Goal: Task Accomplishment & Management: Complete application form

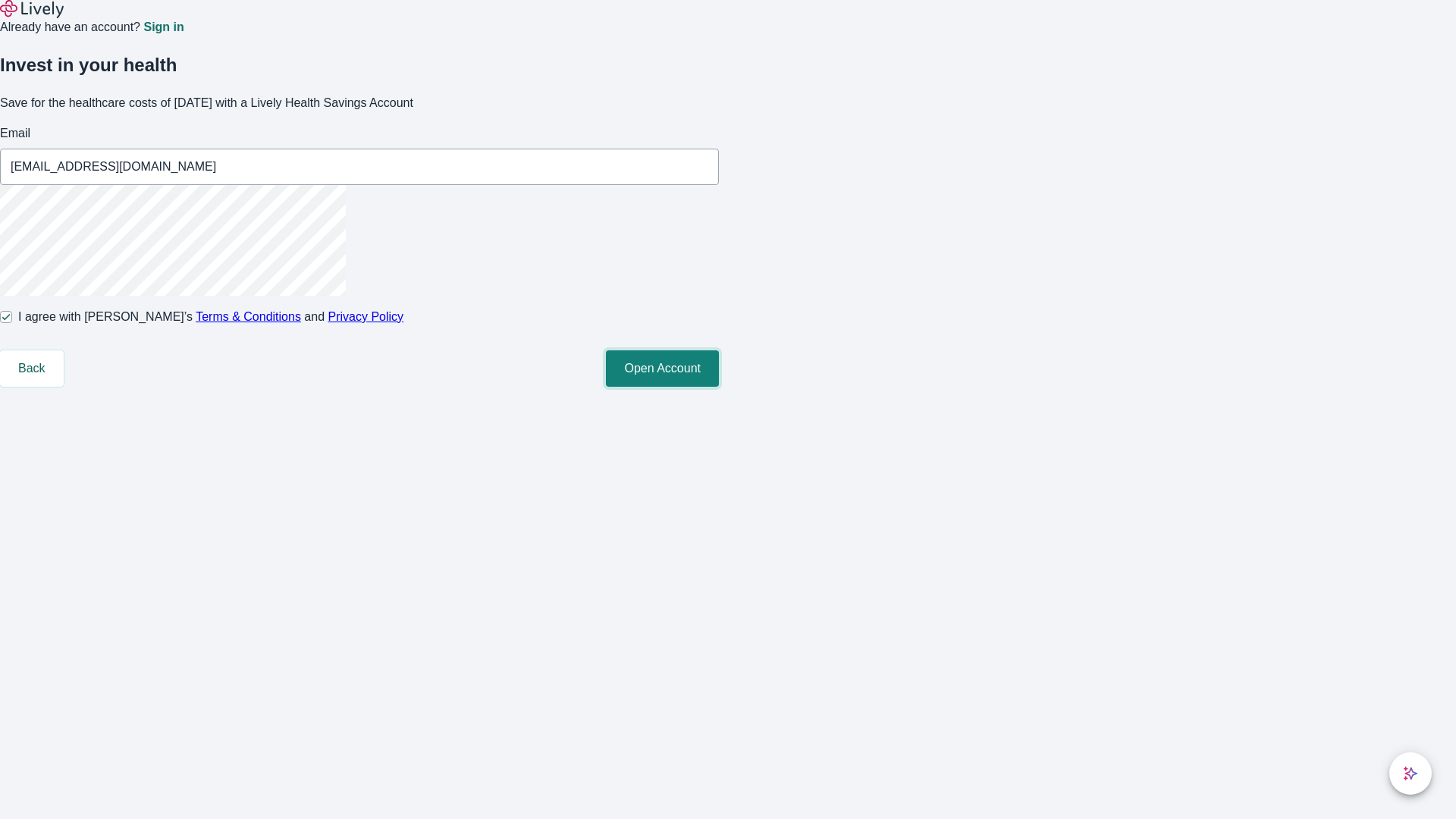
click at [719, 386] on button "Open Account" at bounding box center [662, 369] width 113 height 37
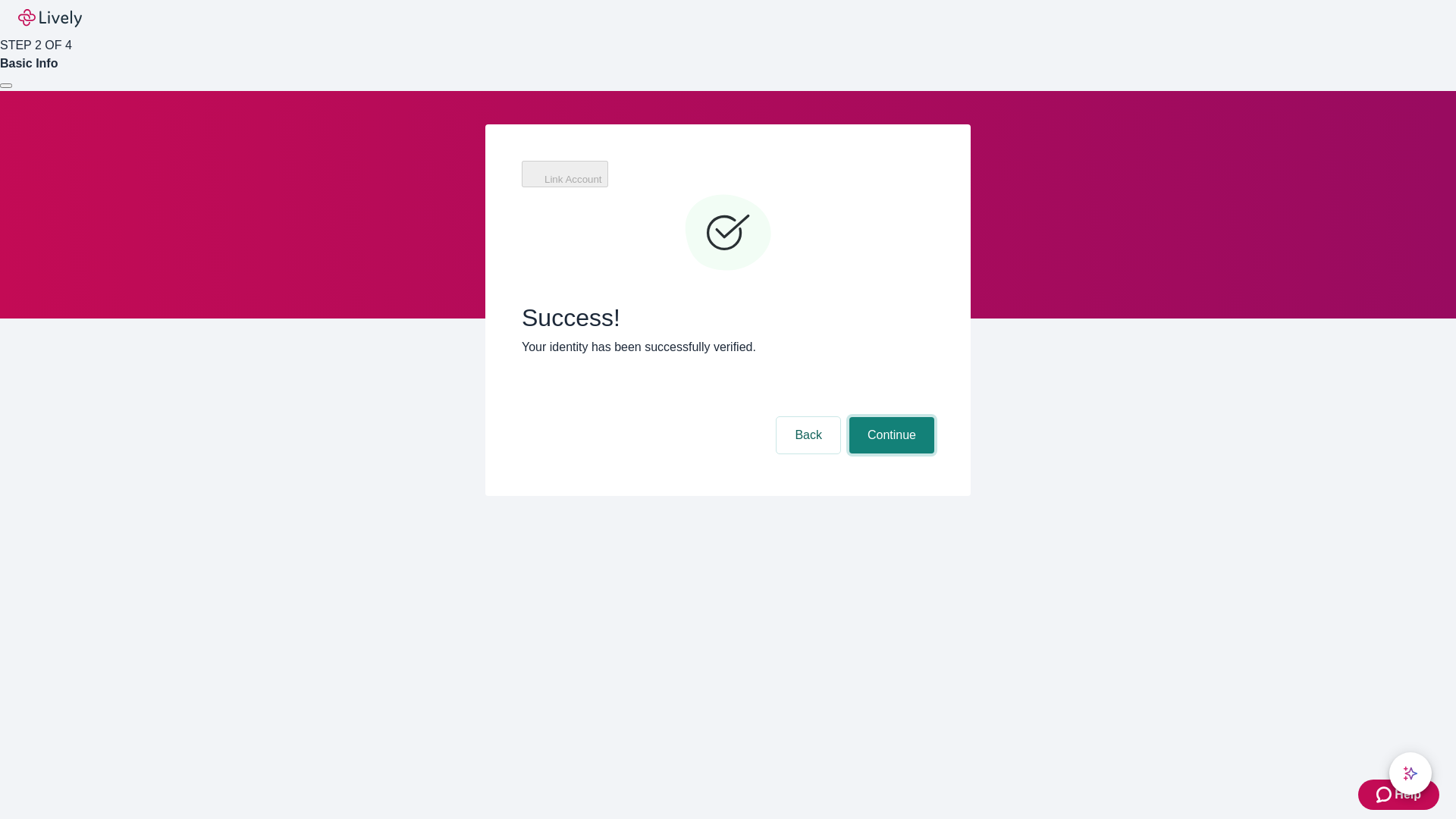
click at [890, 417] on button "Continue" at bounding box center [892, 435] width 85 height 37
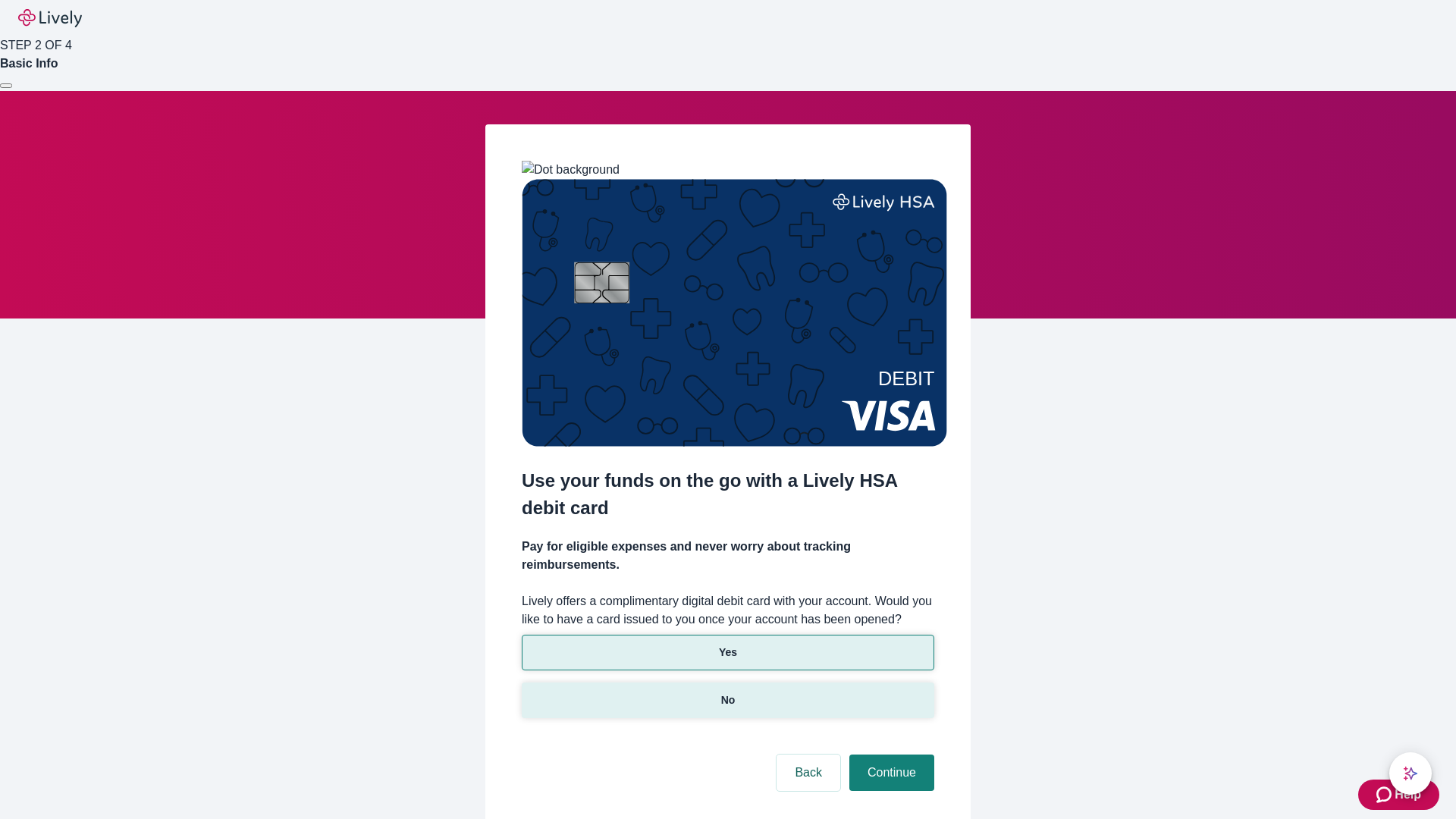
click at [727, 693] on p "No" at bounding box center [728, 700] width 15 height 16
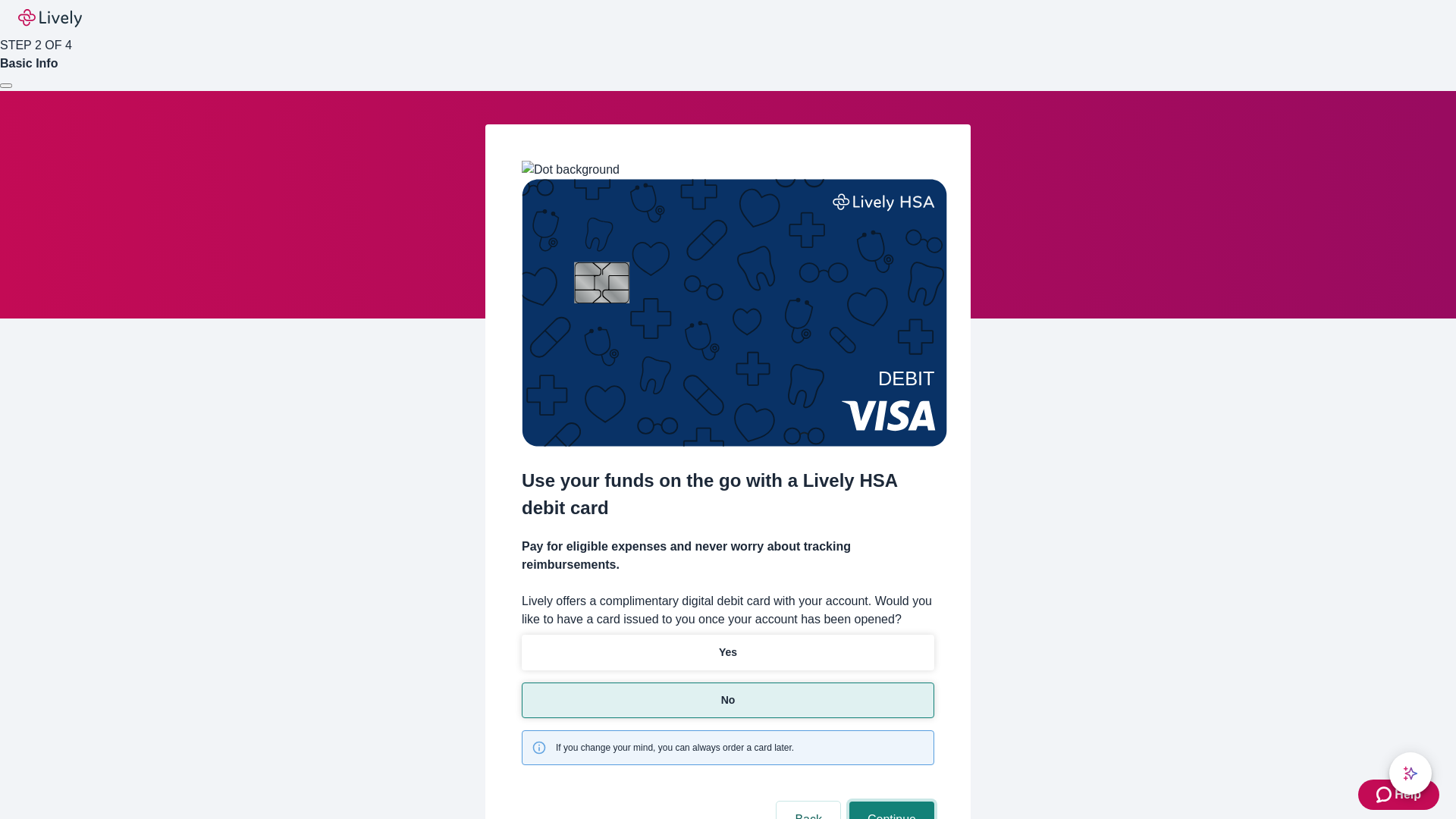
click at [890, 802] on button "Continue" at bounding box center [892, 820] width 85 height 37
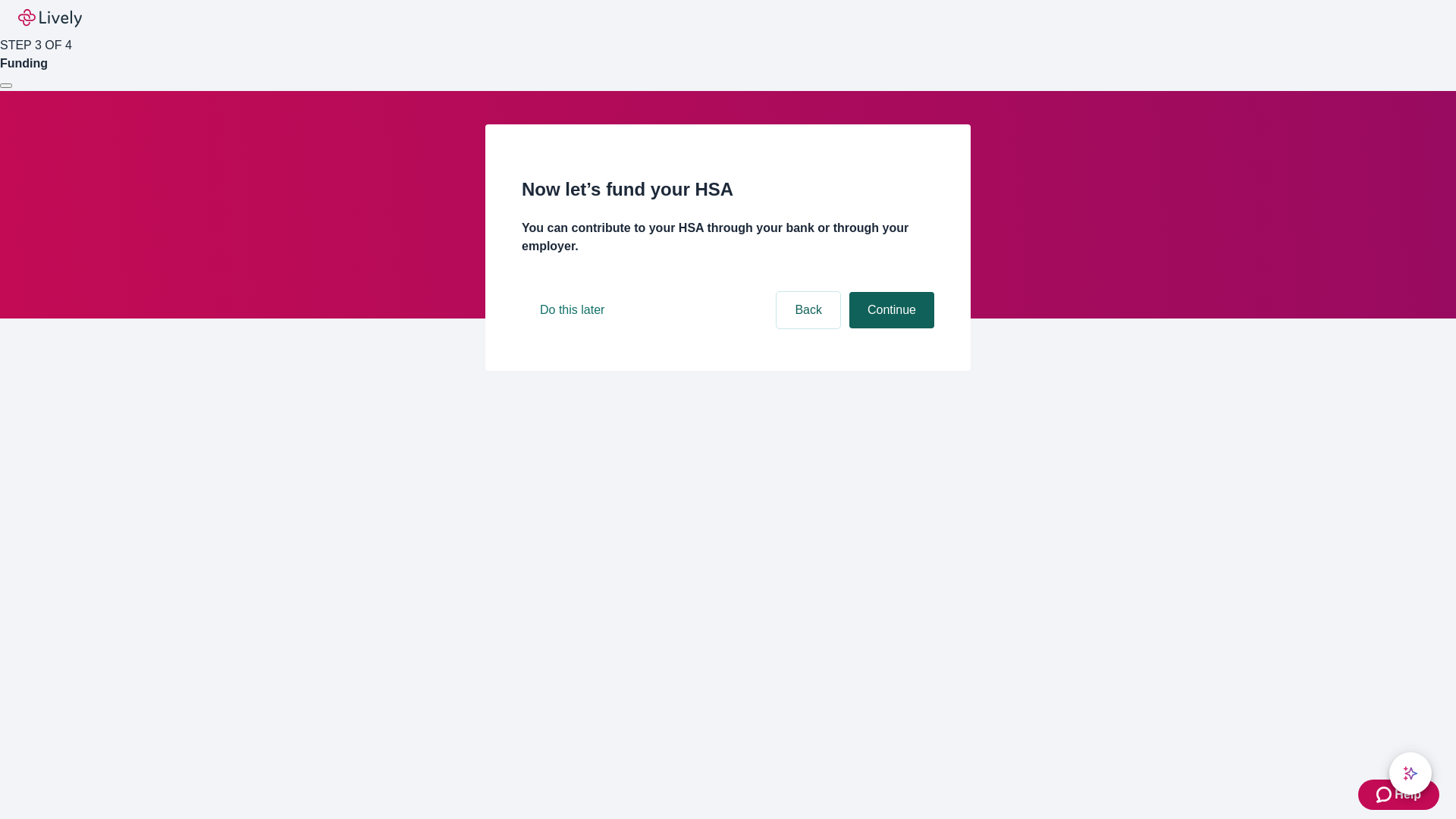
click at [890, 328] on button "Continue" at bounding box center [892, 310] width 85 height 37
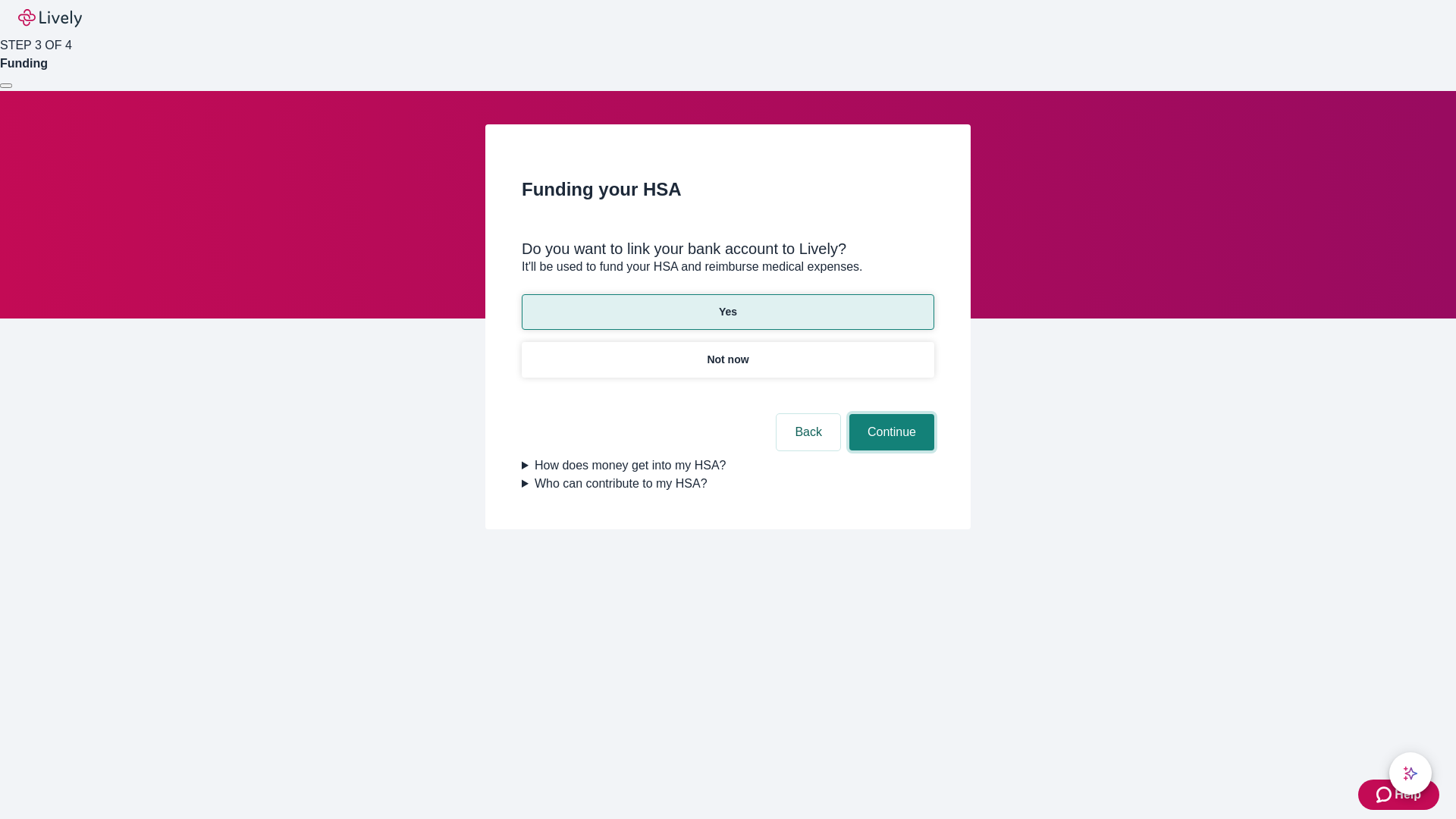
click at [890, 414] on button "Continue" at bounding box center [892, 432] width 85 height 37
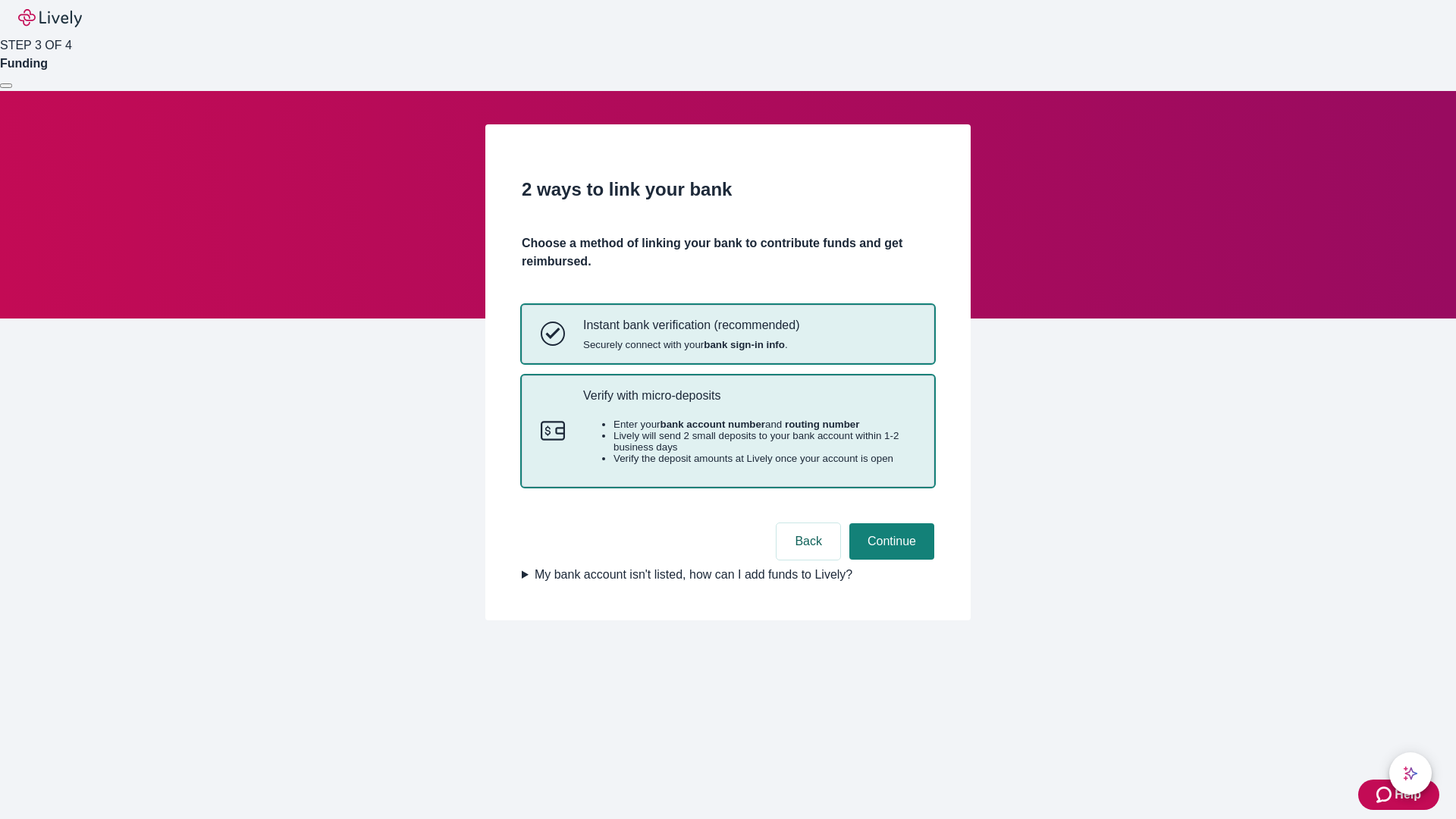
click at [748, 403] on p "Verify with micro-deposits" at bounding box center [749, 395] width 332 height 15
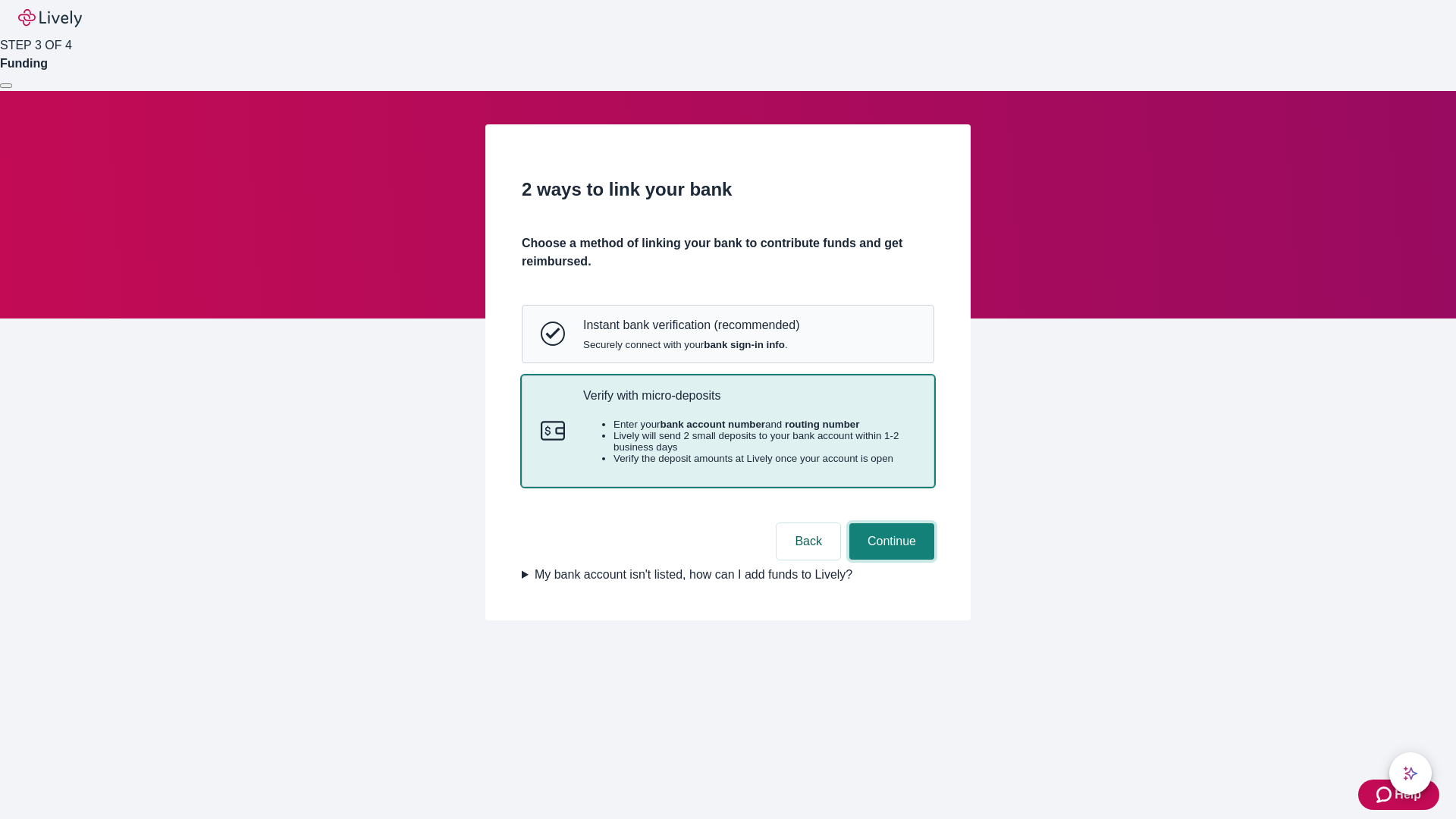
click at [890, 560] on button "Continue" at bounding box center [892, 541] width 85 height 37
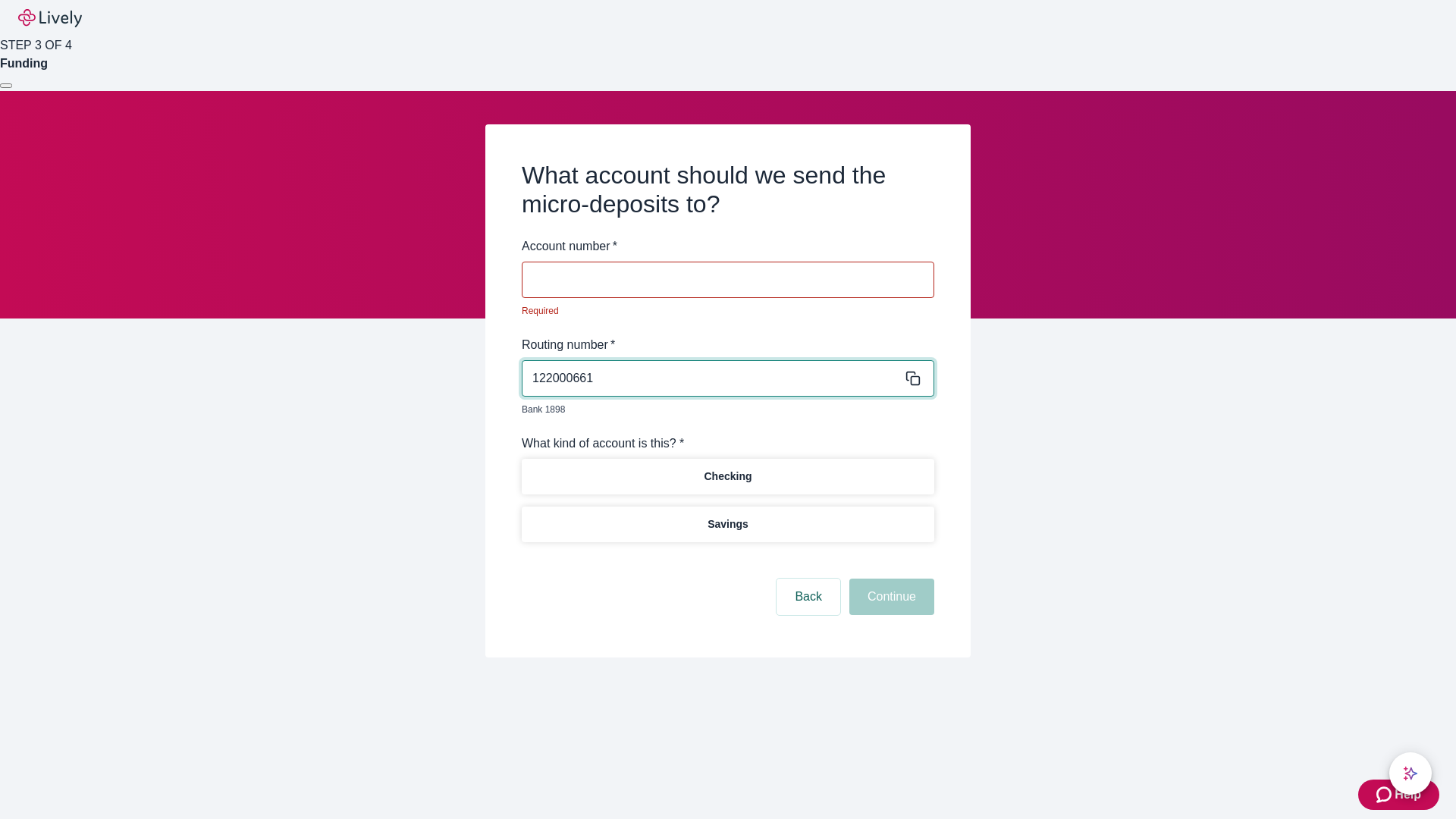
type input "122000661"
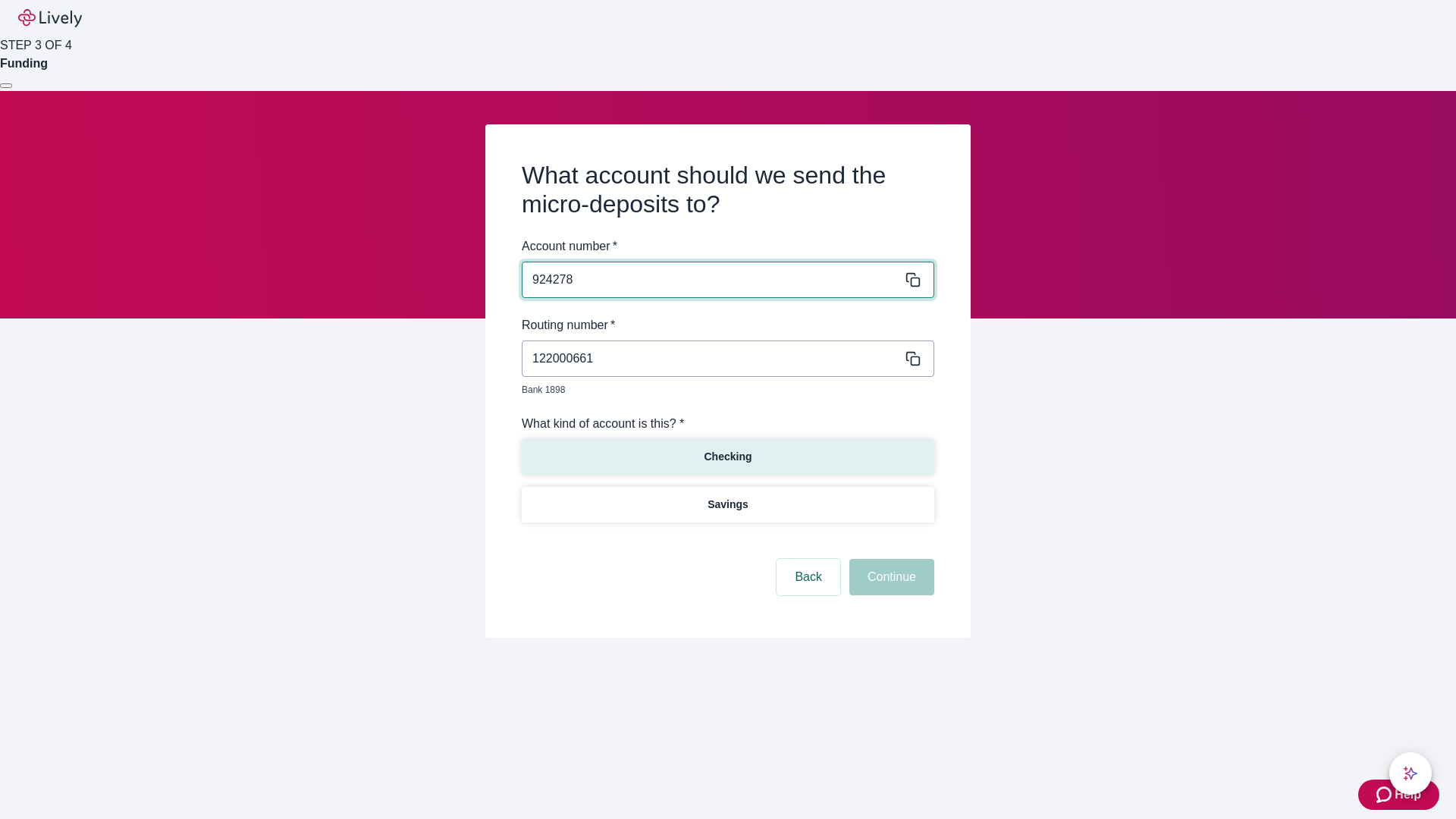
type input "924278"
click at [727, 449] on p "Checking" at bounding box center [728, 456] width 48 height 16
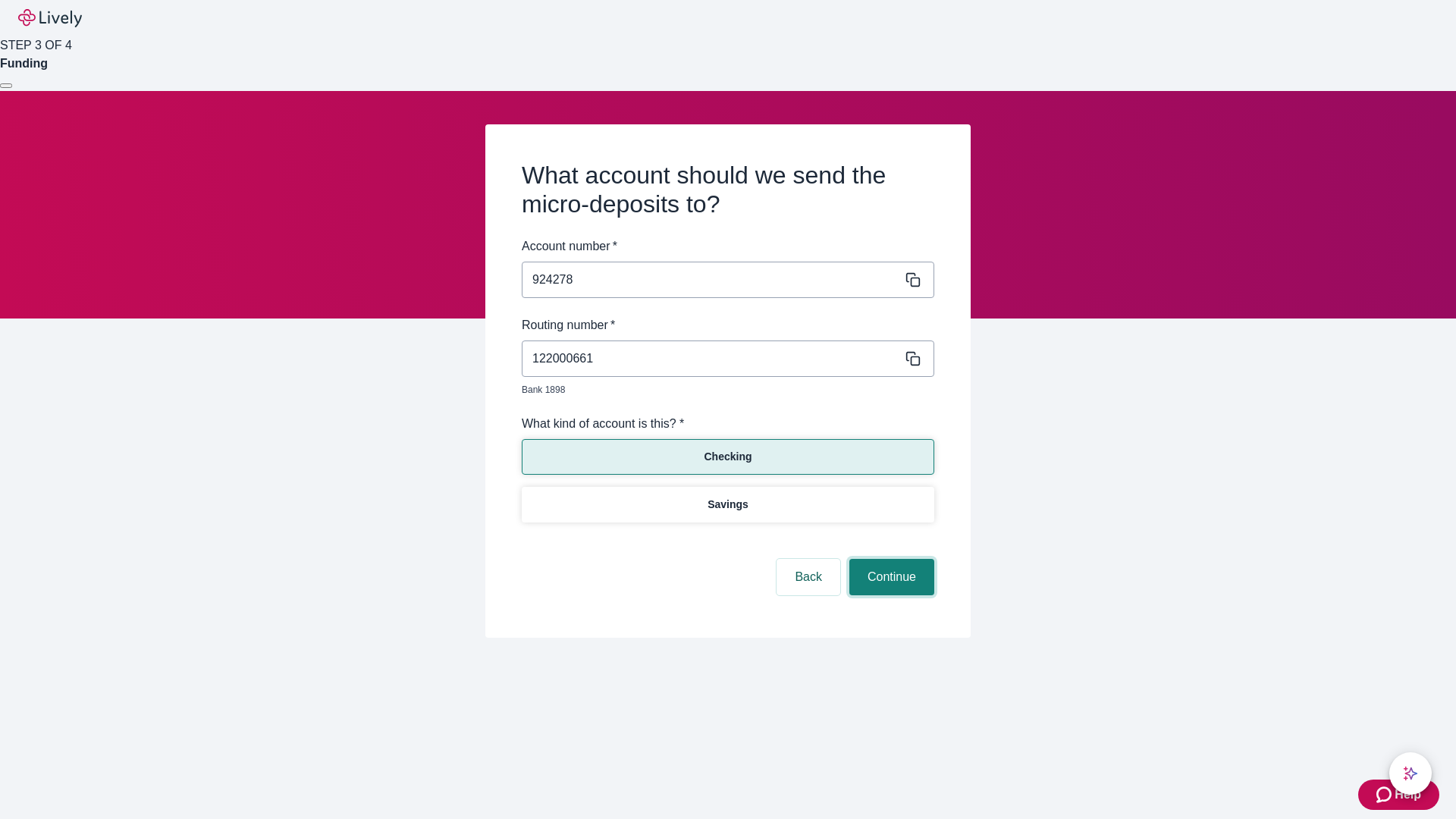
click at [890, 560] on button "Continue" at bounding box center [892, 577] width 85 height 37
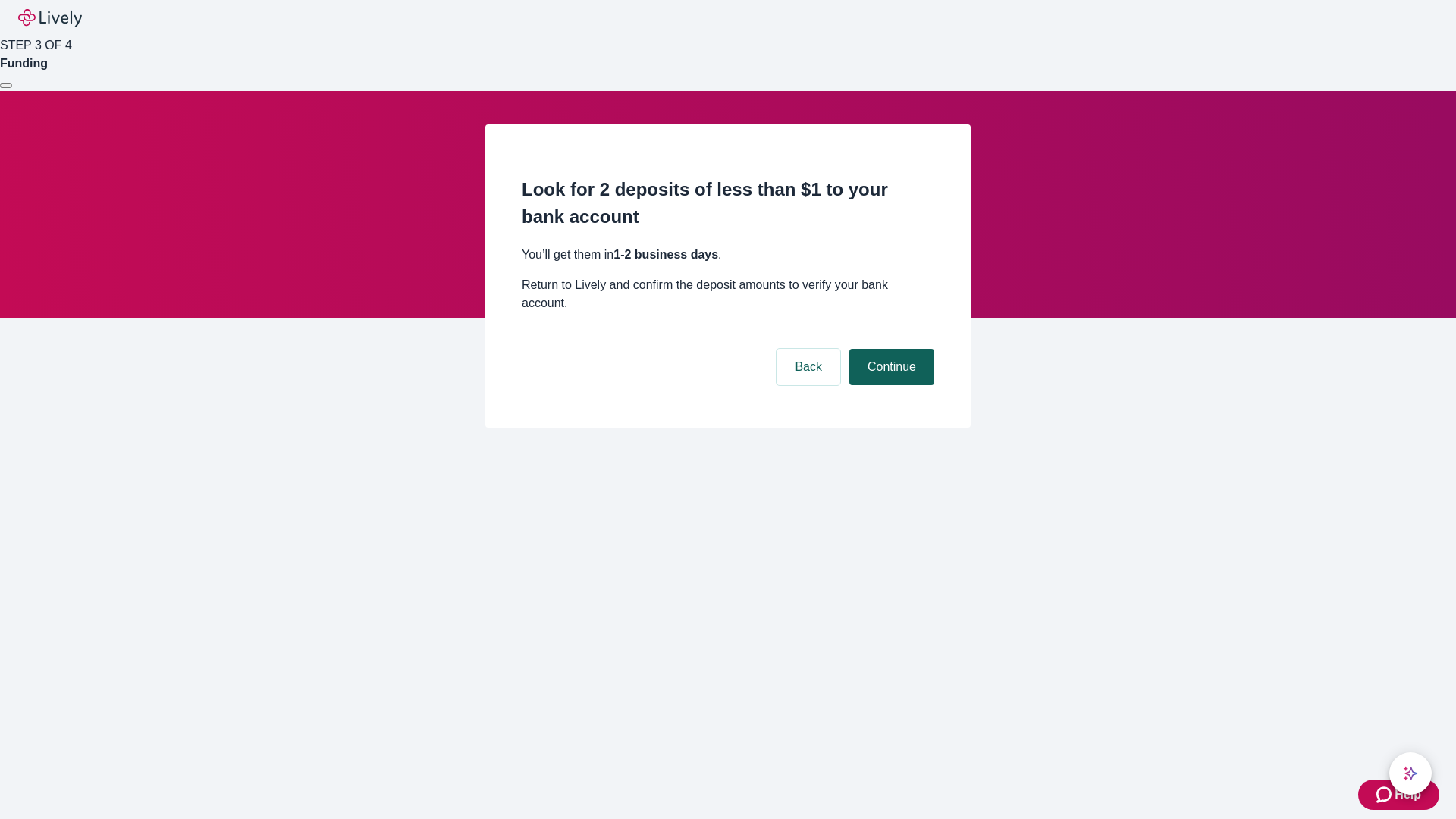
click at [890, 349] on button "Continue" at bounding box center [892, 367] width 85 height 37
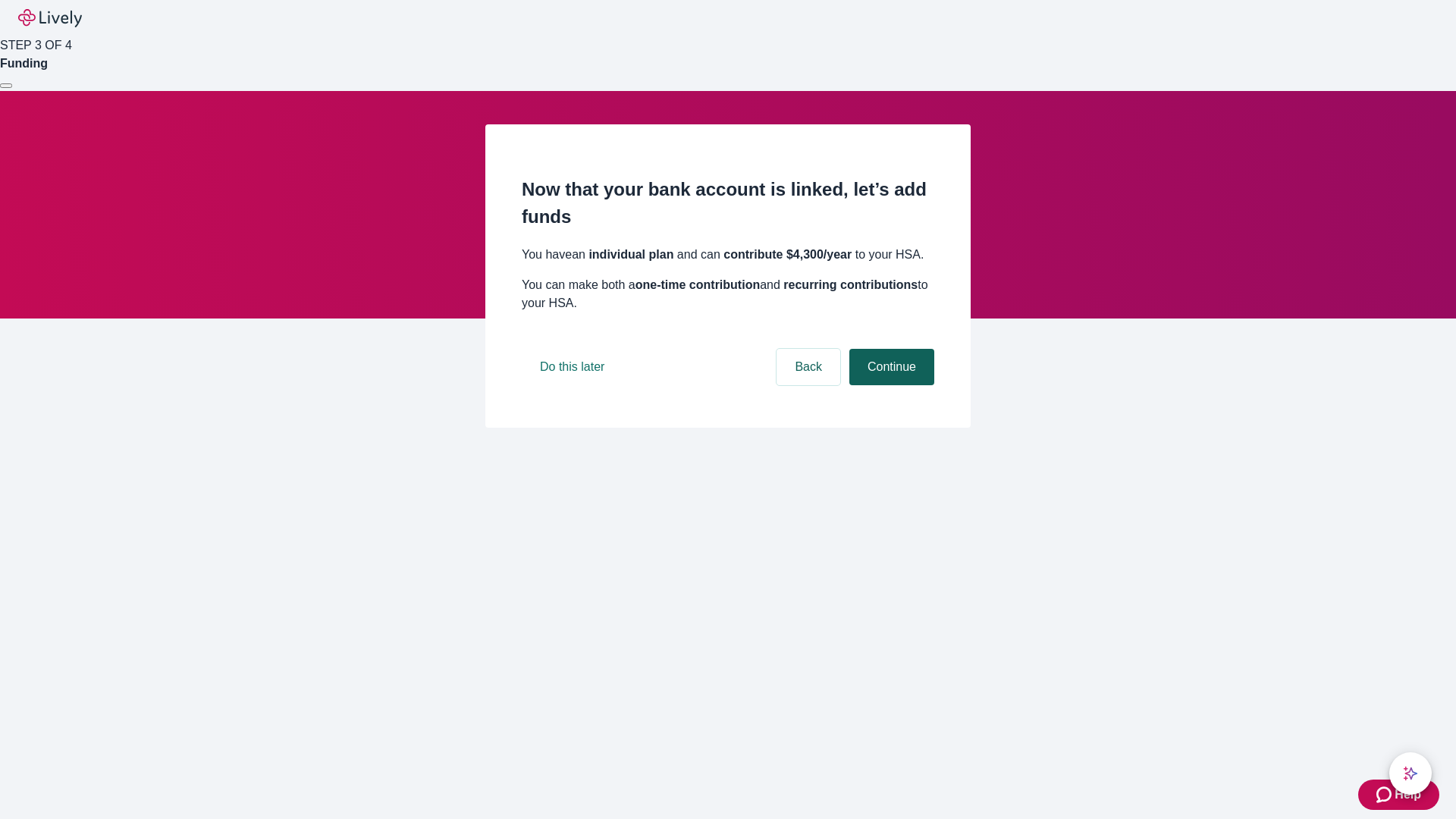
click at [890, 386] on button "Continue" at bounding box center [892, 367] width 85 height 37
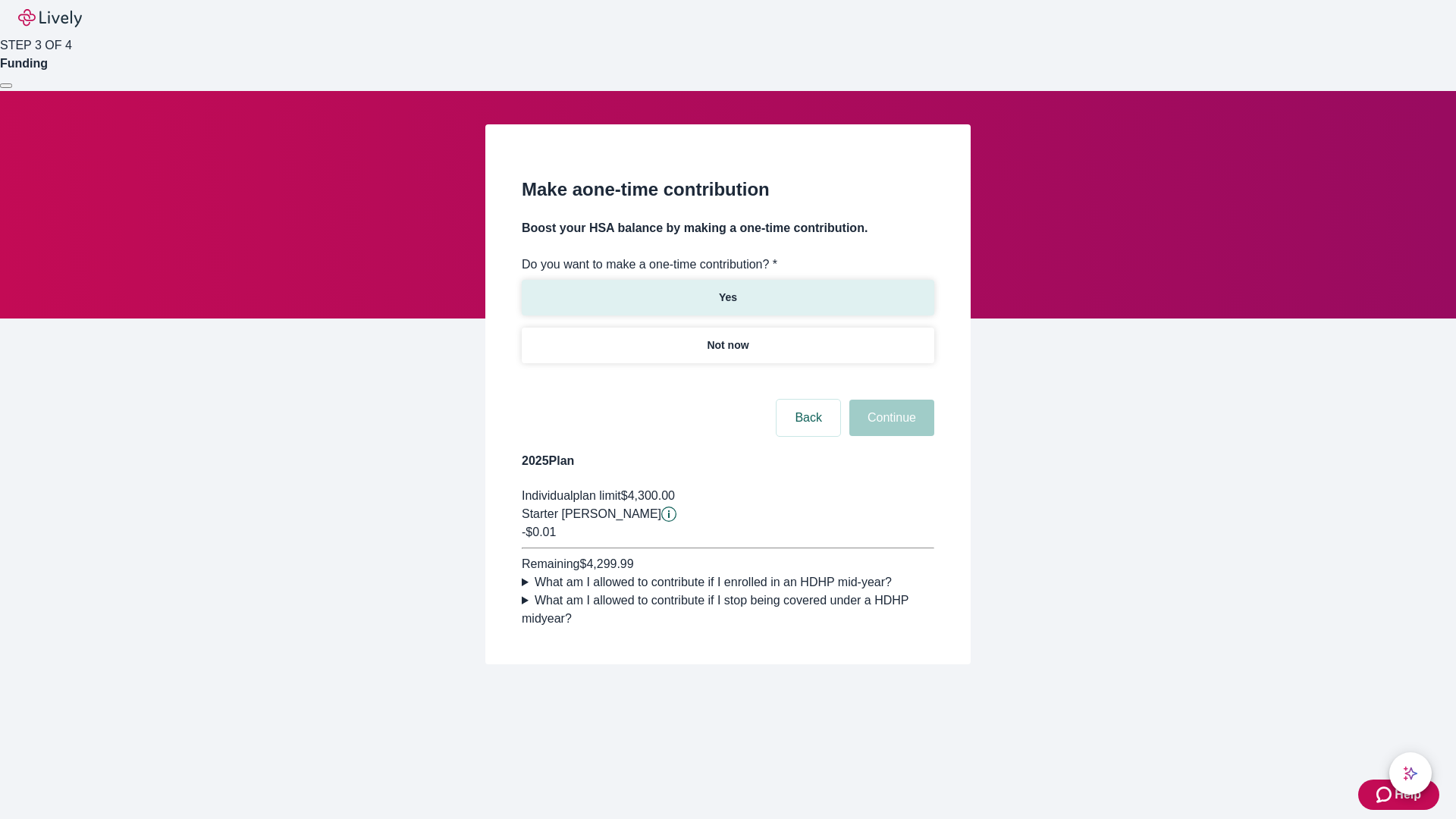
click at [727, 290] on p "Yes" at bounding box center [728, 298] width 18 height 16
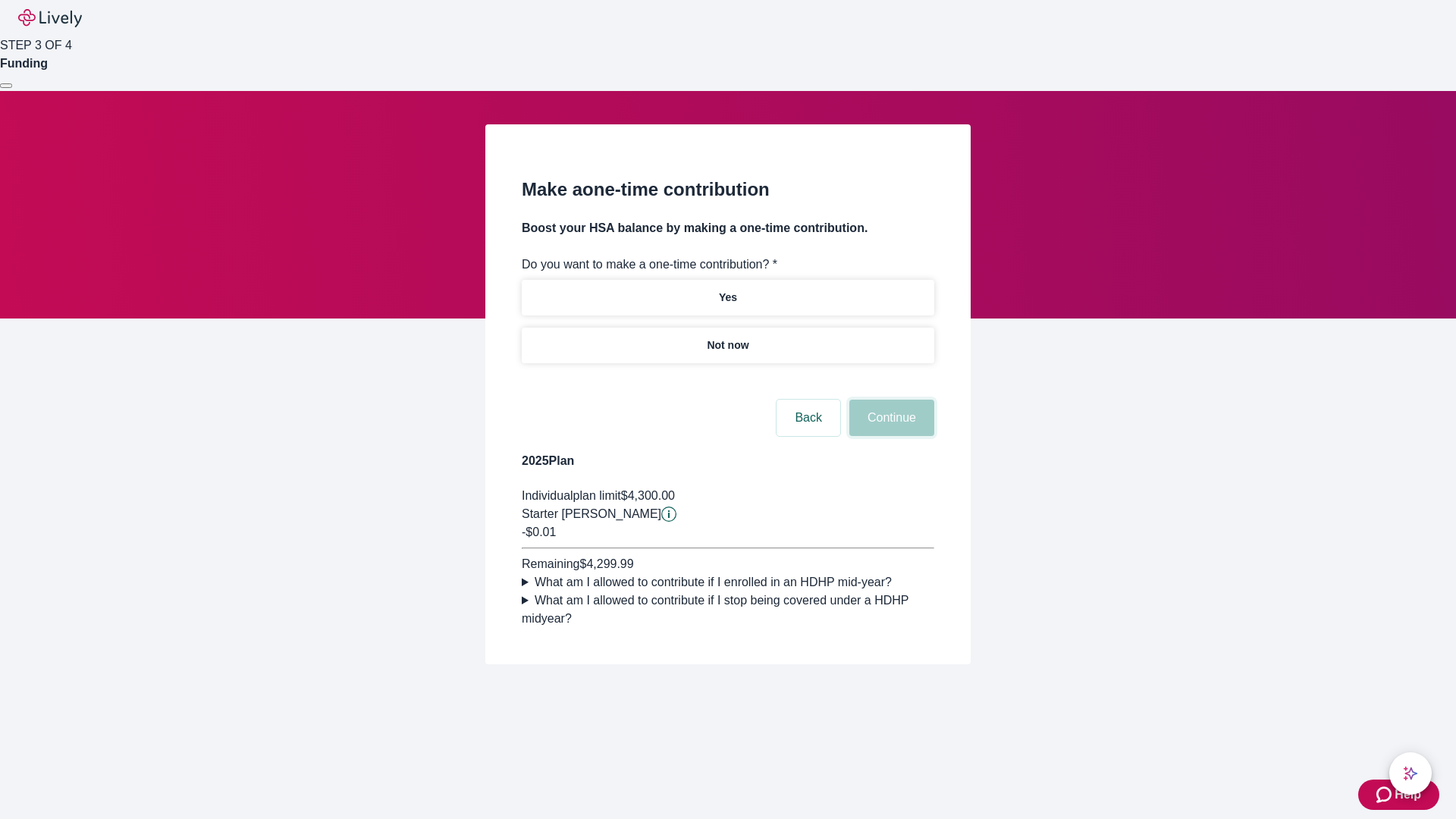
click at [890, 436] on button "Continue" at bounding box center [892, 417] width 85 height 37
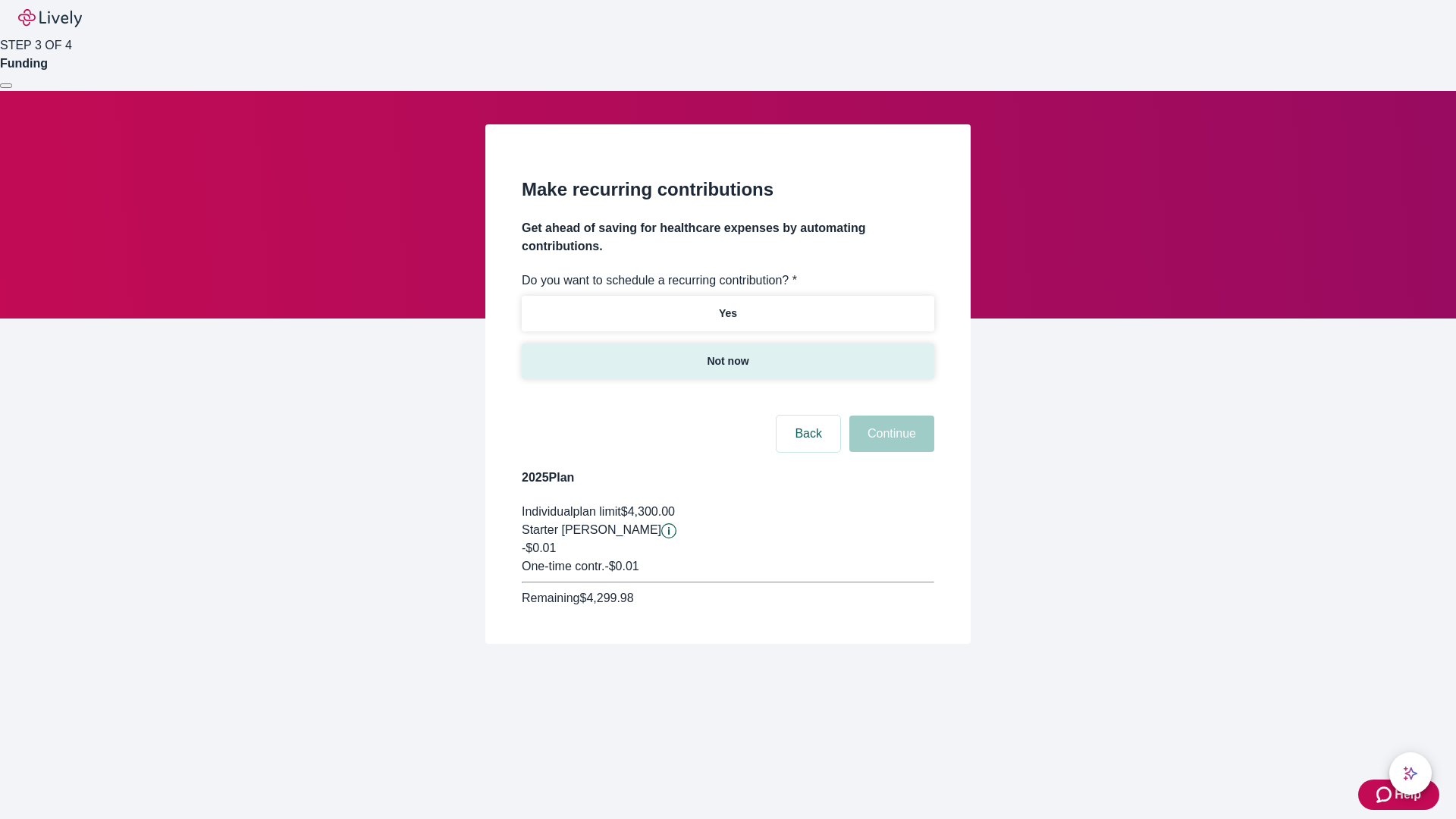
click at [727, 353] on p "Not now" at bounding box center [727, 361] width 42 height 16
click at [890, 415] on button "Continue" at bounding box center [892, 433] width 85 height 37
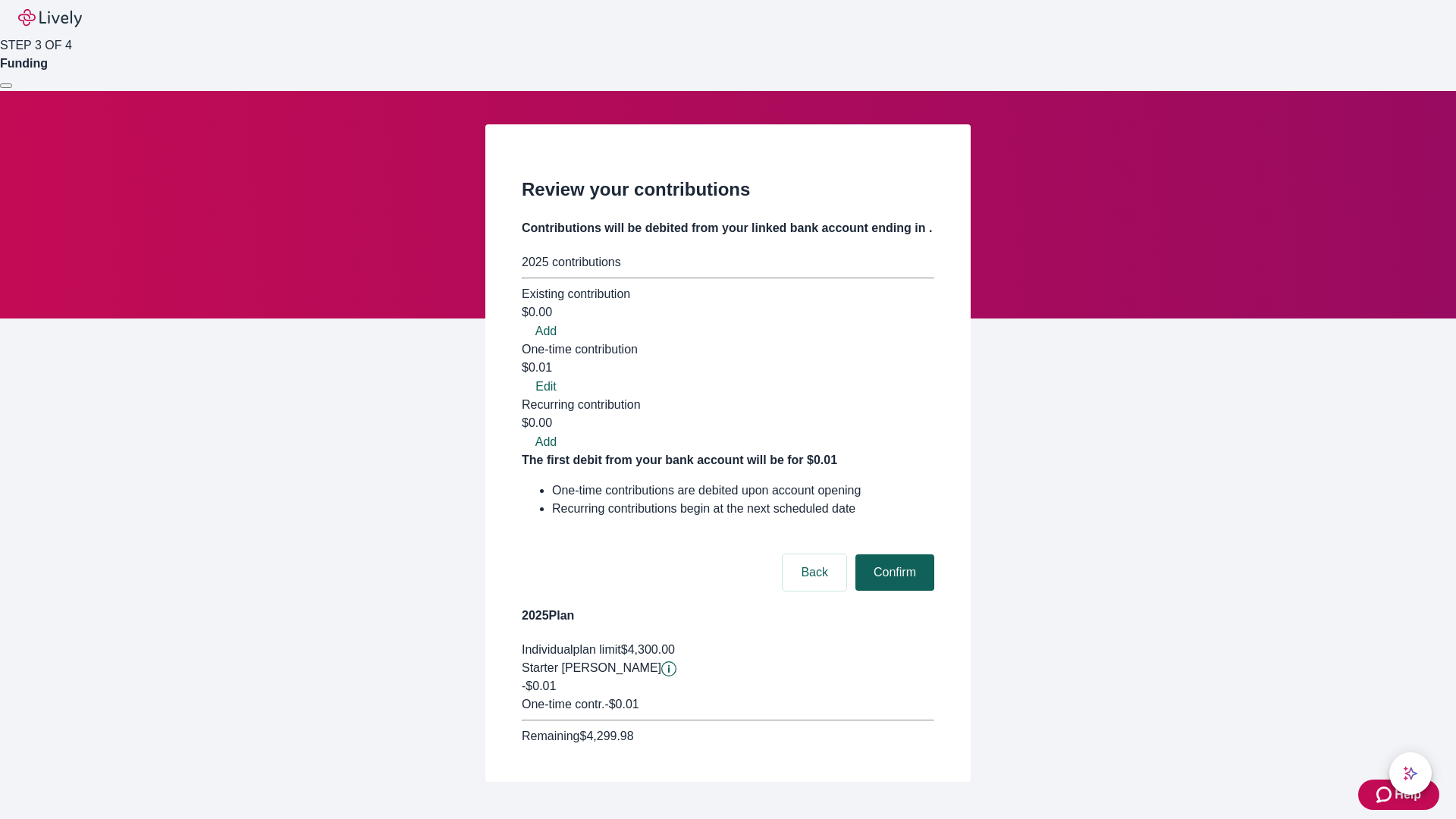
click at [892, 555] on button "Confirm" at bounding box center [895, 572] width 78 height 37
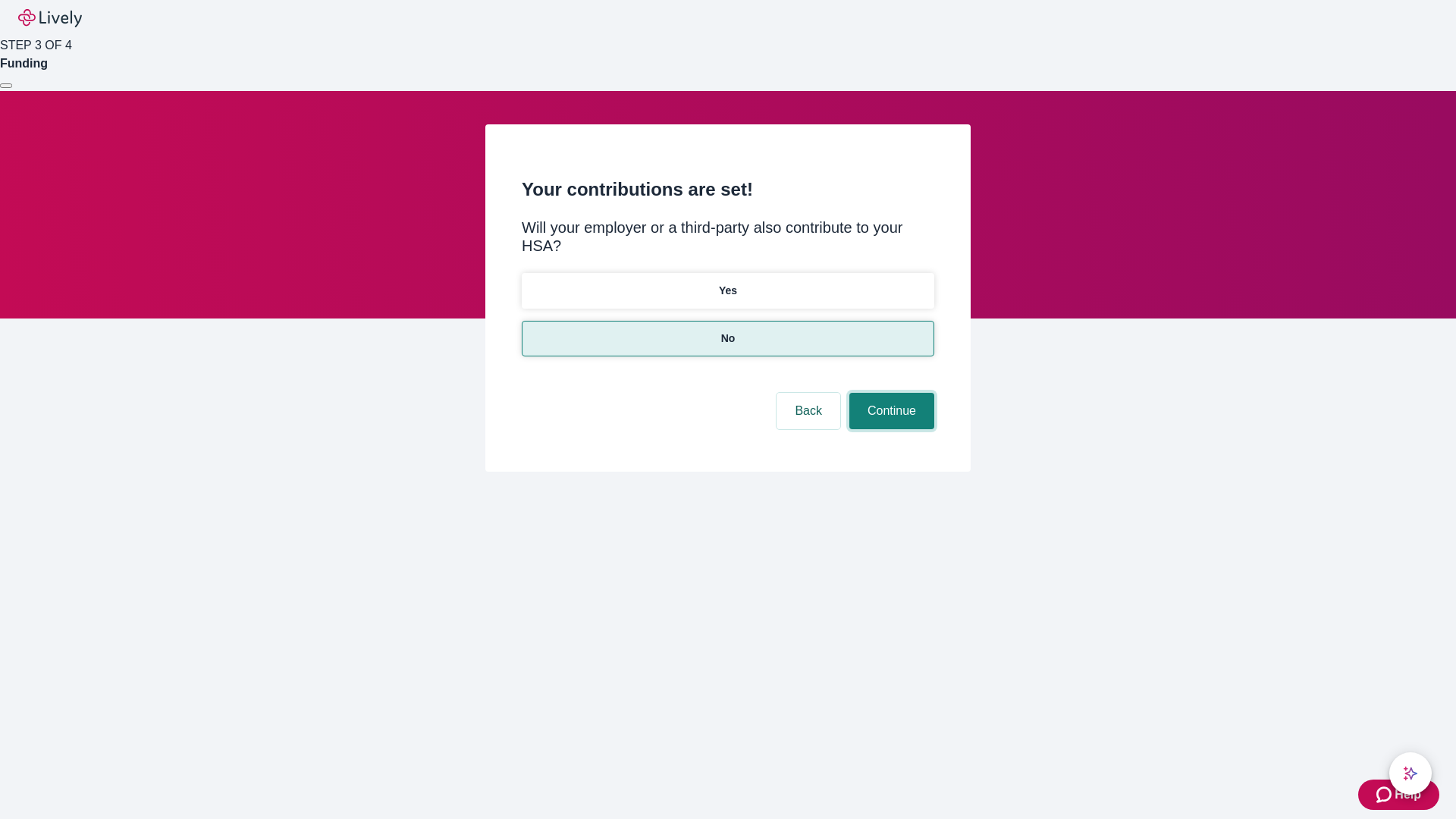
click at [890, 392] on button "Continue" at bounding box center [892, 410] width 85 height 37
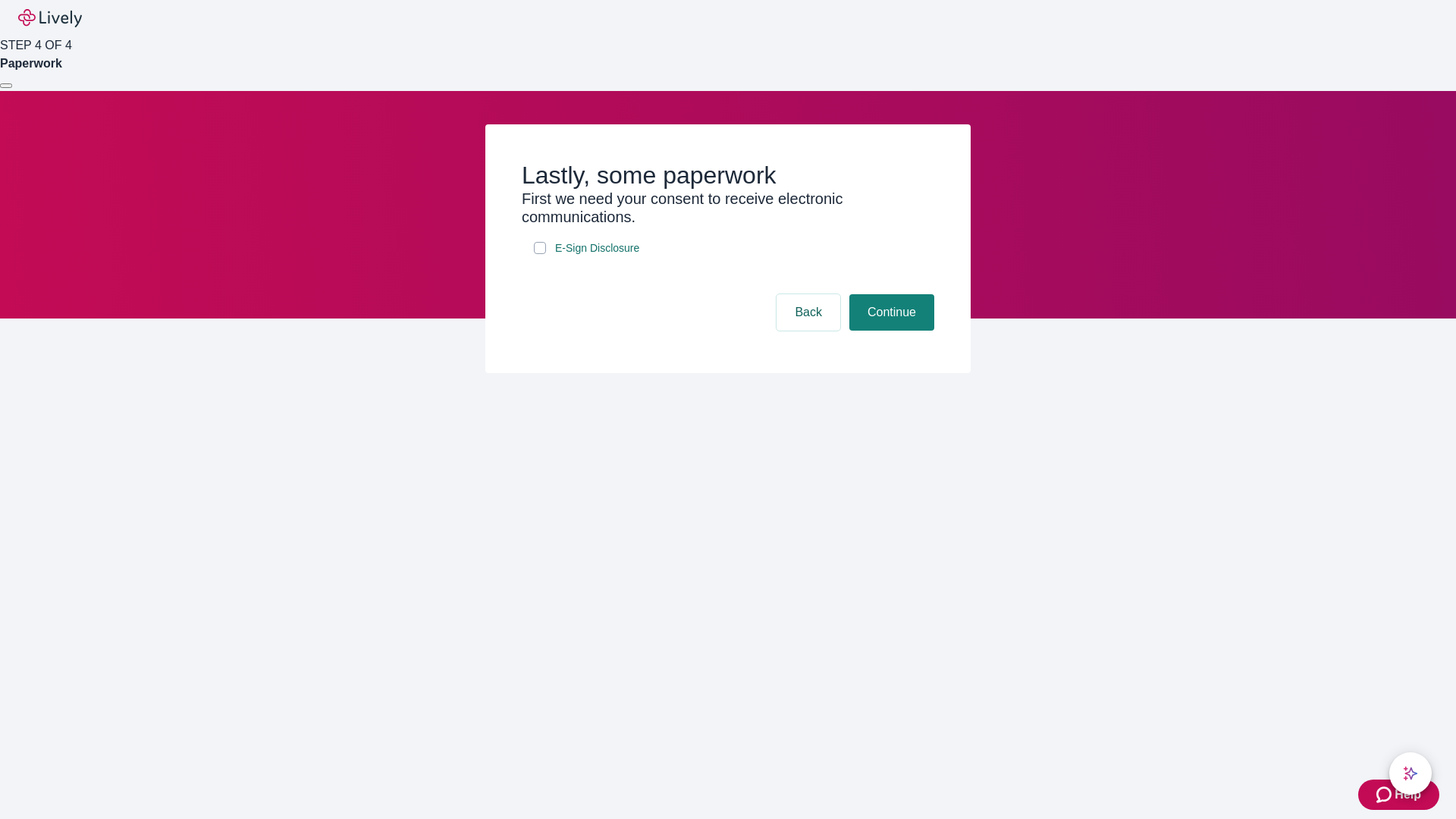
click at [540, 254] on input "E-Sign Disclosure" at bounding box center [540, 248] width 12 height 12
checkbox input "true"
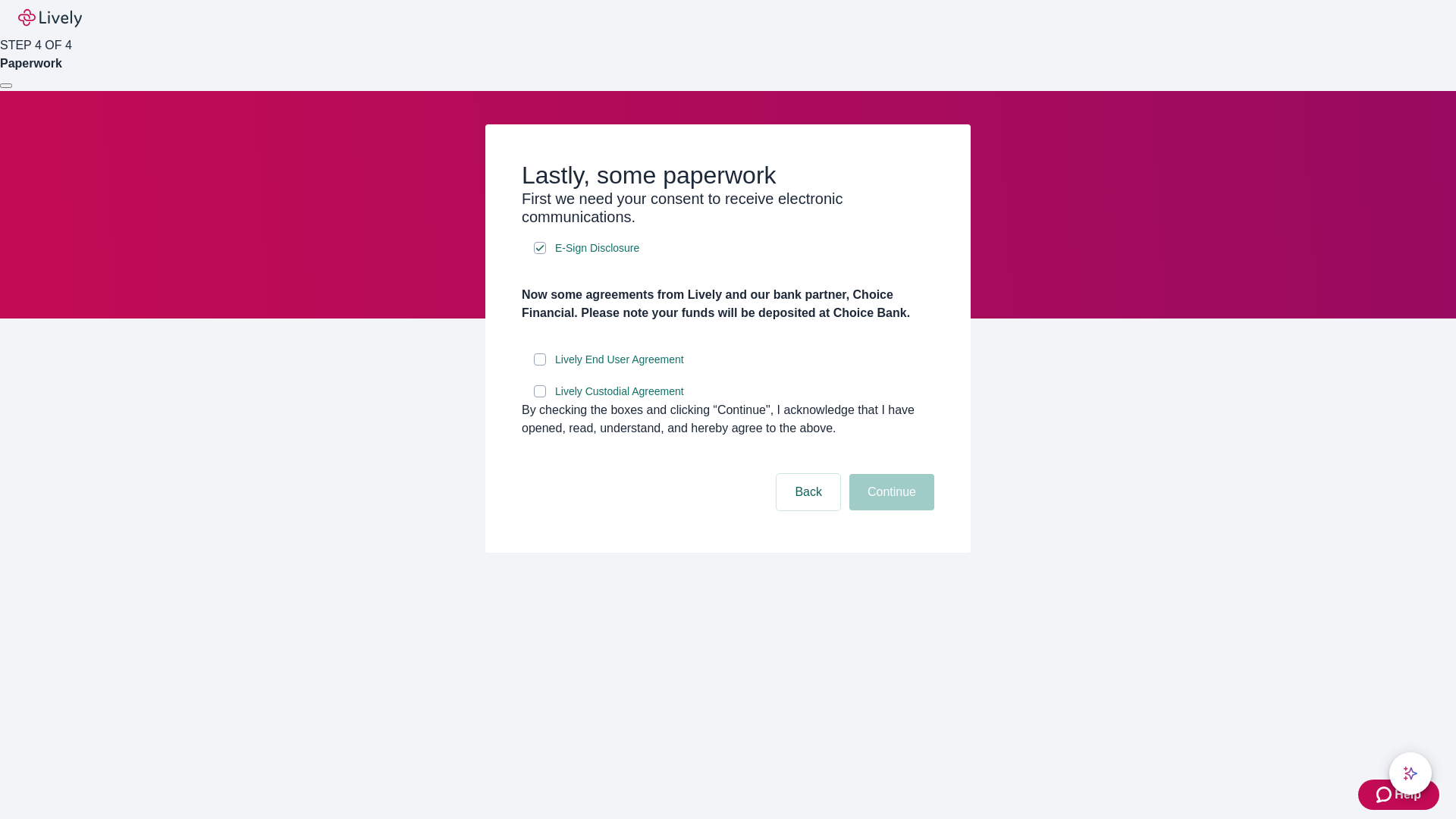
click at [540, 365] on input "Lively End User Agreement" at bounding box center [540, 359] width 12 height 12
checkbox input "true"
click at [540, 398] on input "Lively Custodial Agreement" at bounding box center [540, 392] width 12 height 12
checkbox input "true"
click at [890, 510] on button "Continue" at bounding box center [892, 492] width 85 height 37
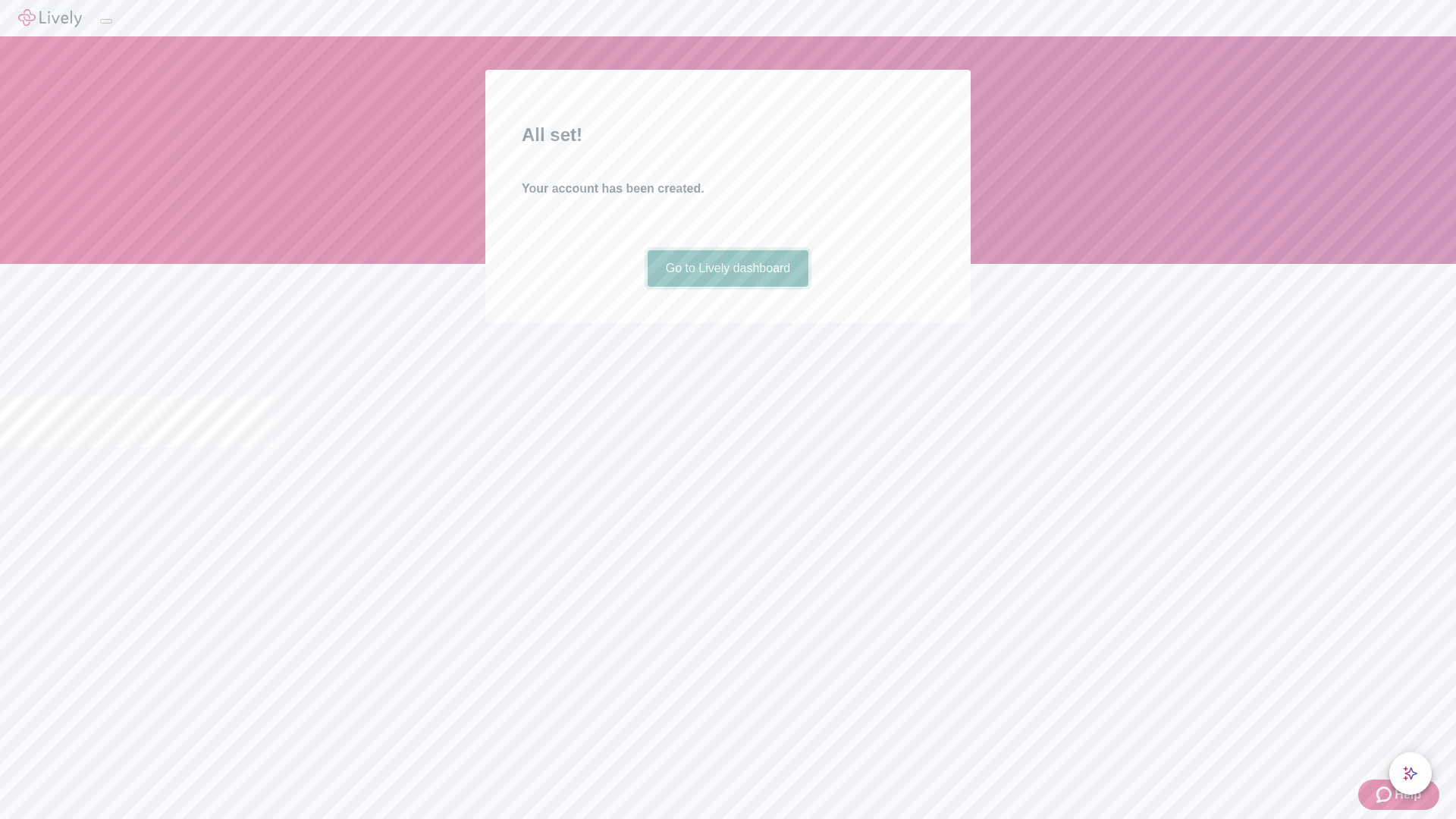
click at [727, 287] on link "Go to Lively dashboard" at bounding box center [728, 268] width 161 height 37
